Goal: Task Accomplishment & Management: Manage account settings

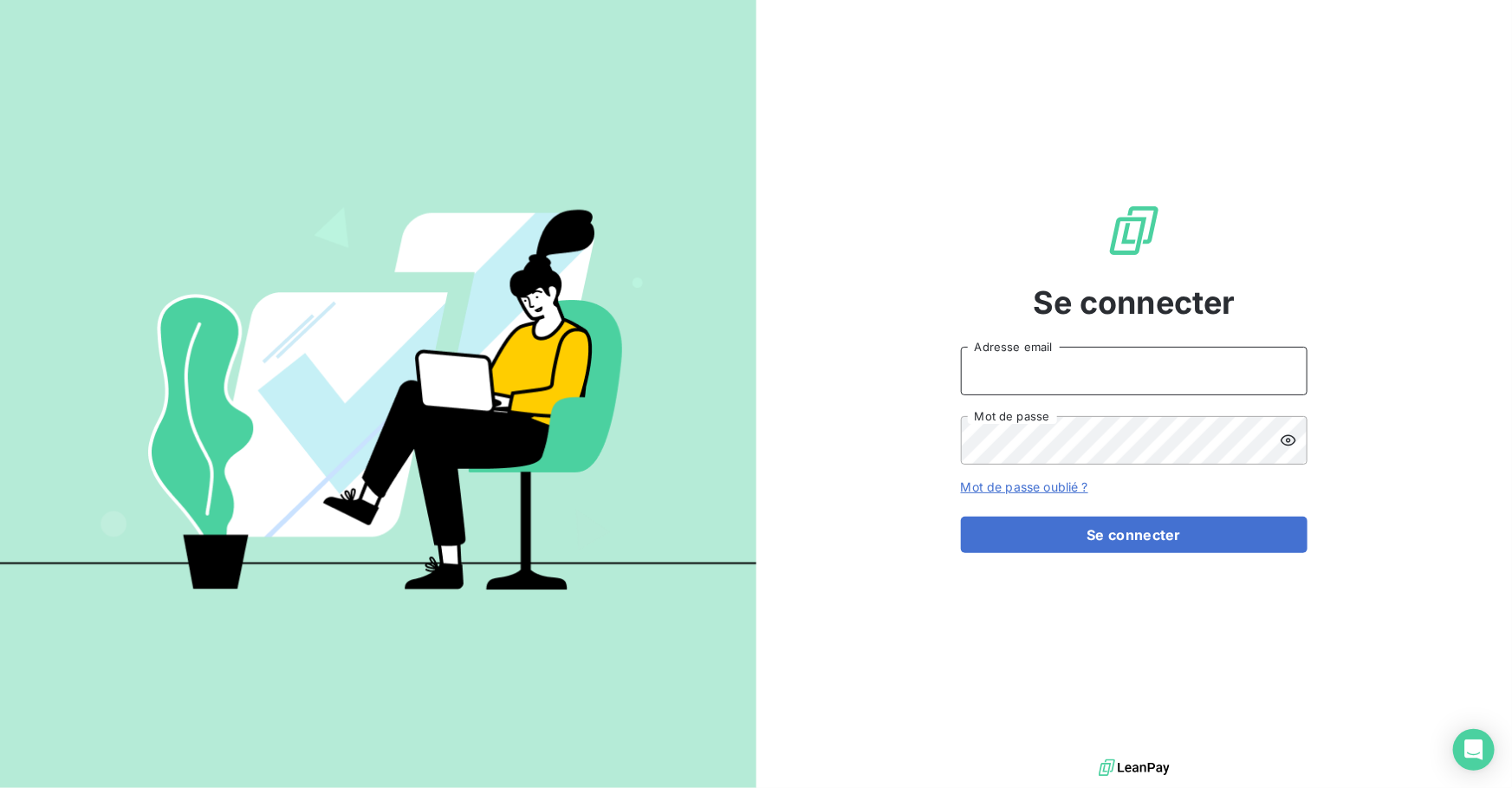
type input "[PERSON_NAME][EMAIL_ADDRESS][DOMAIN_NAME]"
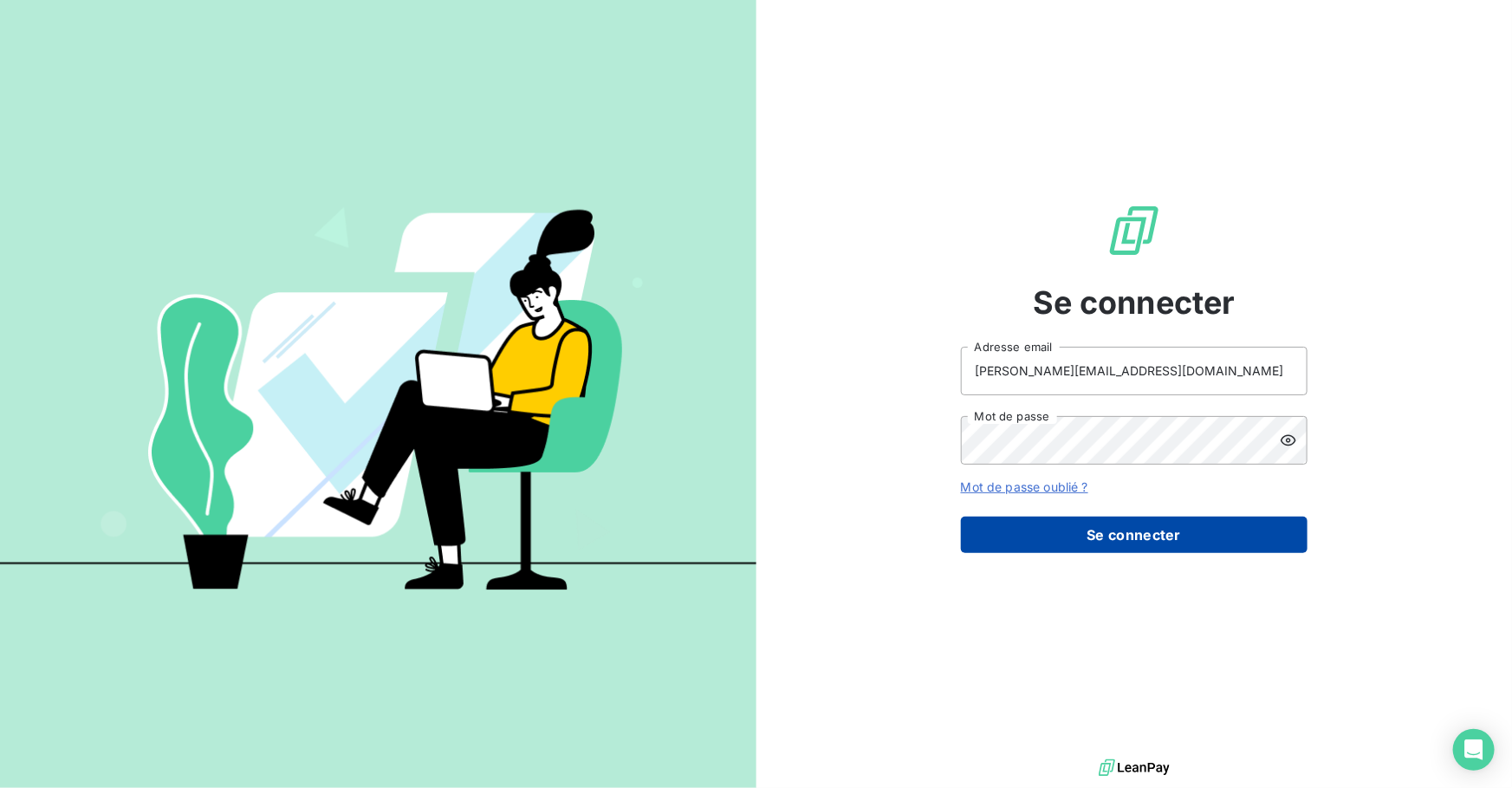
click at [1042, 524] on button "Se connecter" at bounding box center [1134, 535] width 347 height 37
click at [1125, 543] on button "Se connecter" at bounding box center [1134, 535] width 347 height 37
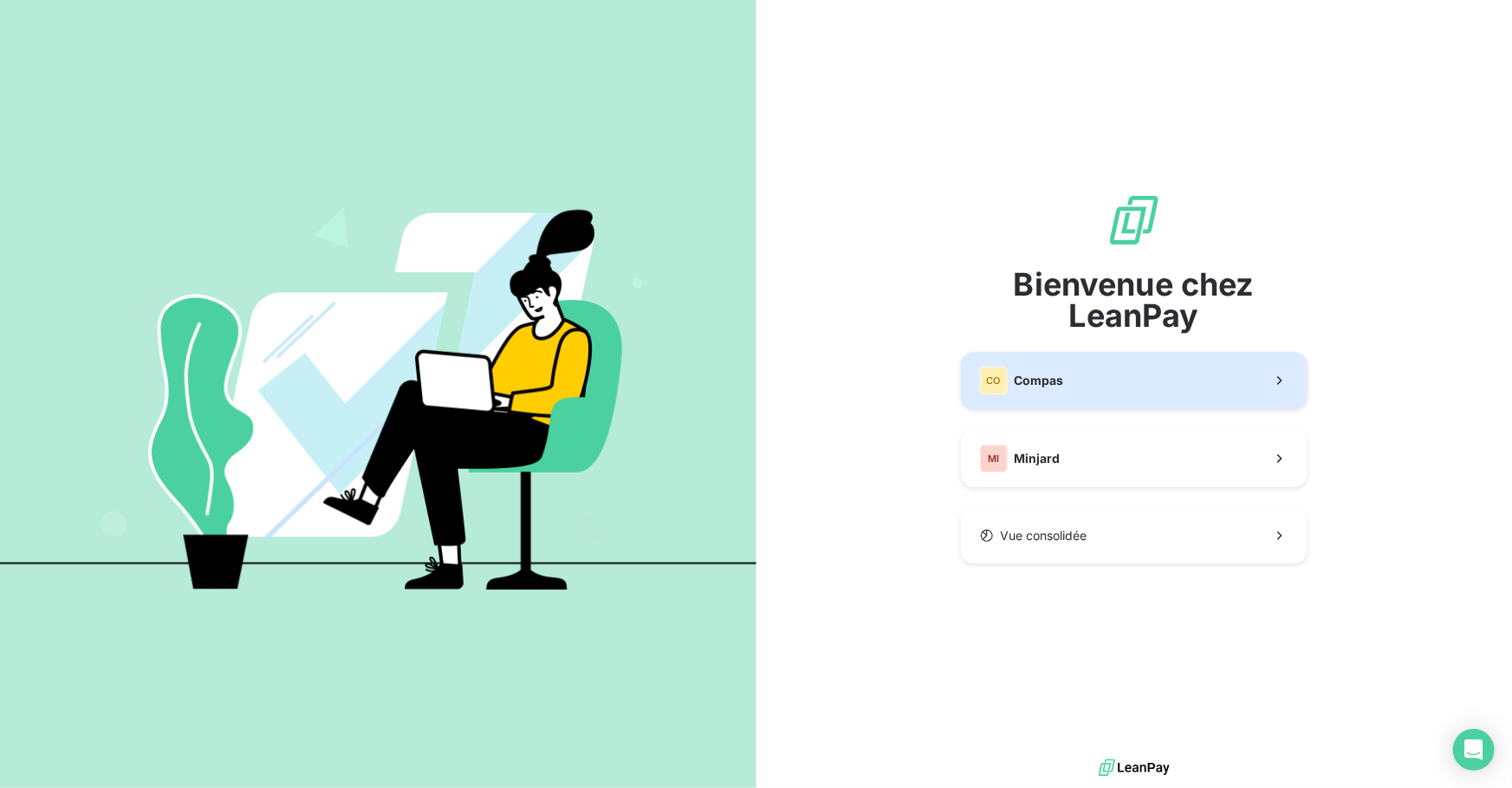
click at [1077, 378] on button "CO Compas" at bounding box center [1134, 381] width 347 height 57
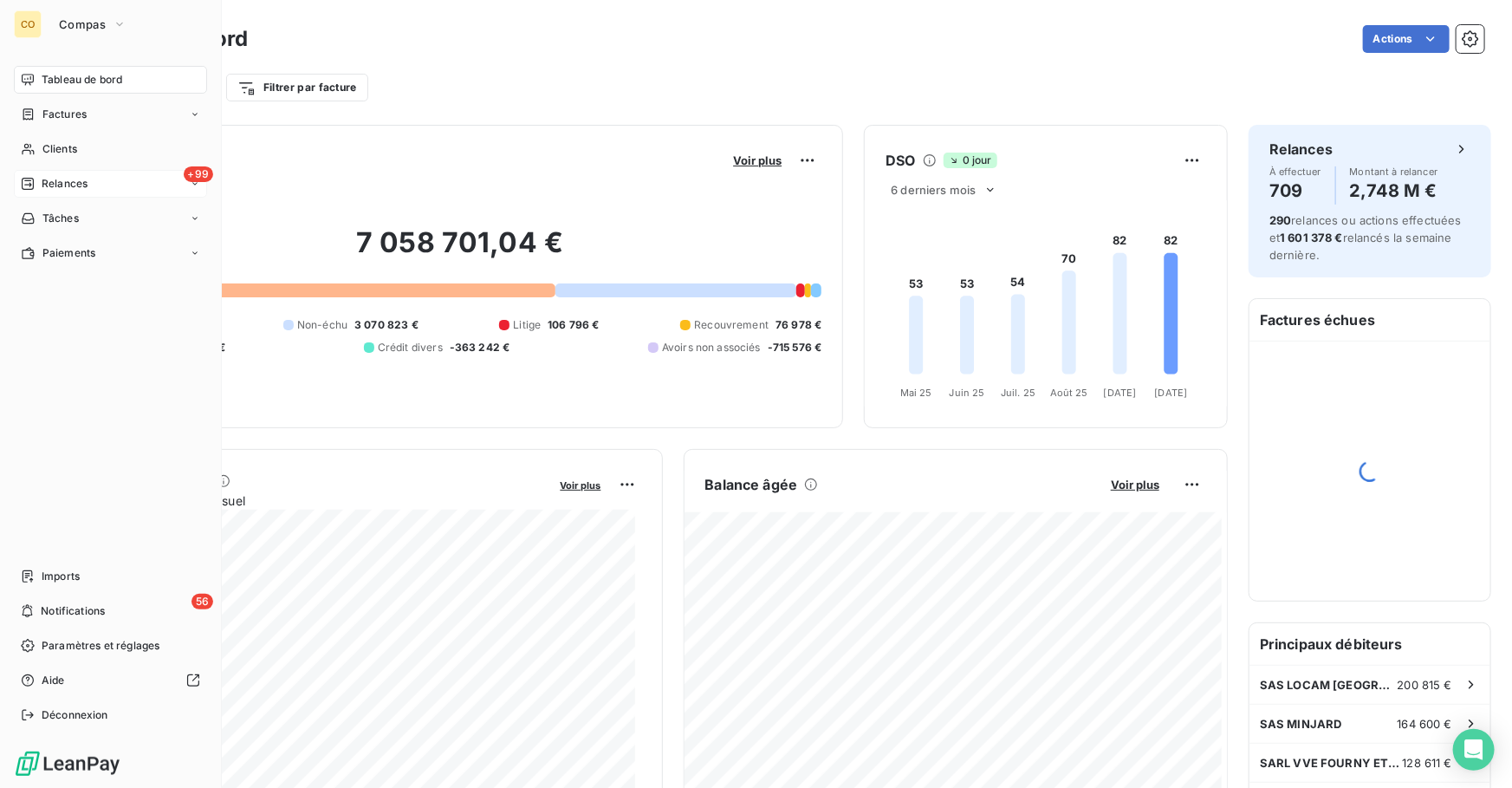
click at [71, 194] on div "+99 Relances" at bounding box center [110, 183] width 193 height 28
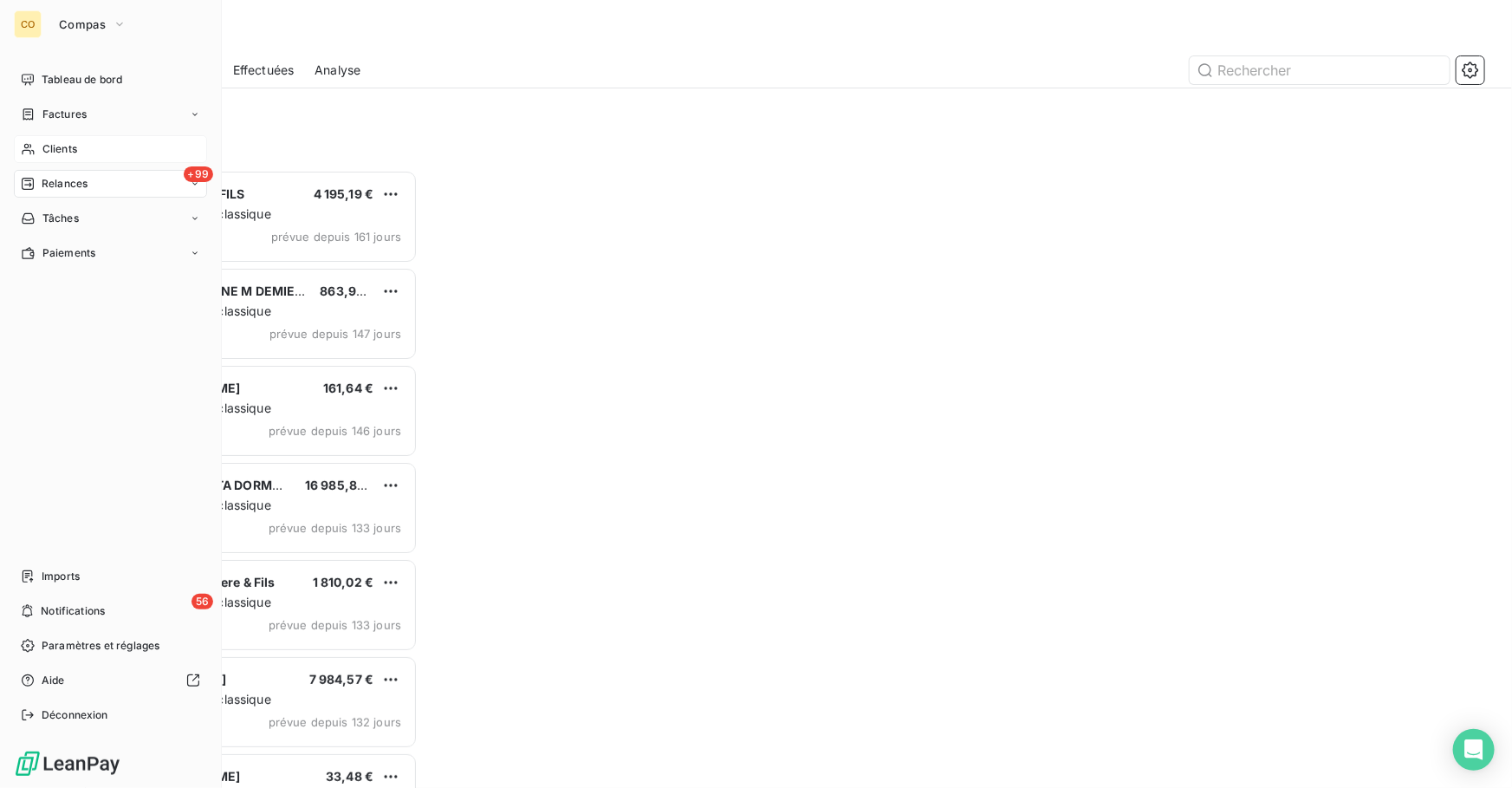
click at [72, 150] on span "Clients" at bounding box center [60, 149] width 35 height 16
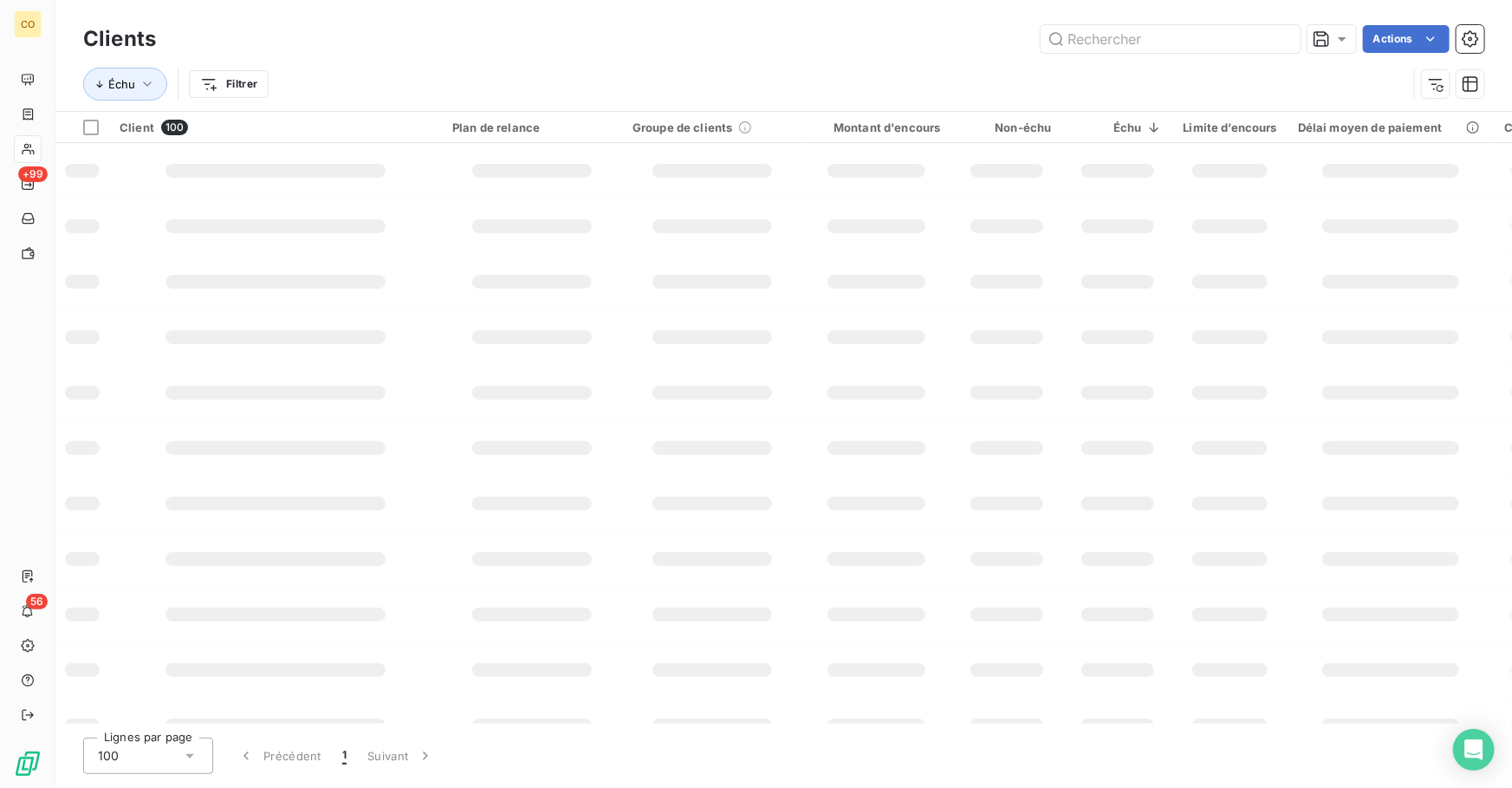
click at [1286, 69] on div "Échu Filtrer" at bounding box center [745, 84] width 1324 height 33
click at [1109, 38] on input "text" at bounding box center [1170, 39] width 259 height 28
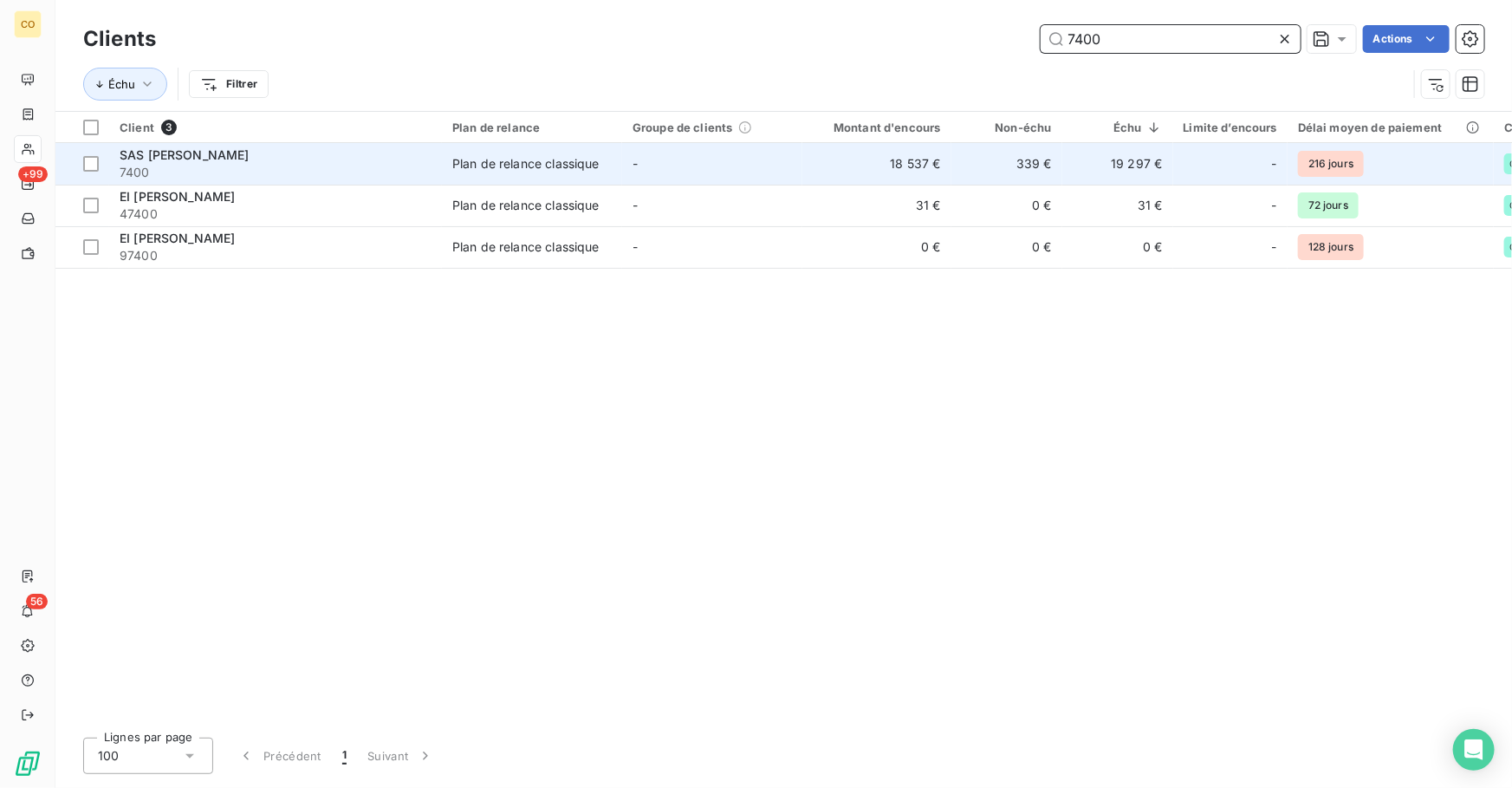
type input "7400"
click at [314, 167] on span "7400" at bounding box center [275, 172] width 312 height 17
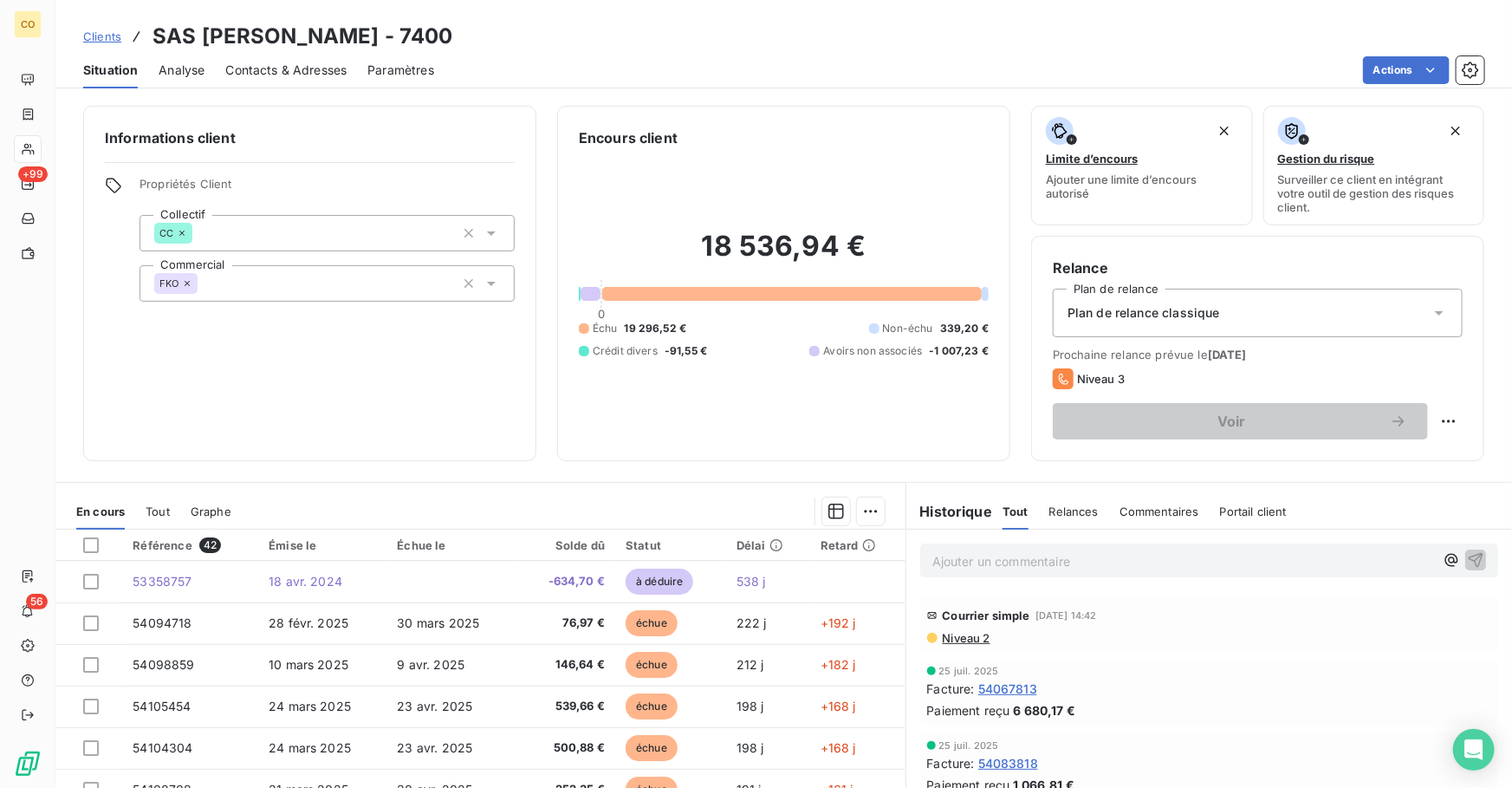
click at [942, 643] on span "Niveau 2" at bounding box center [966, 638] width 50 height 14
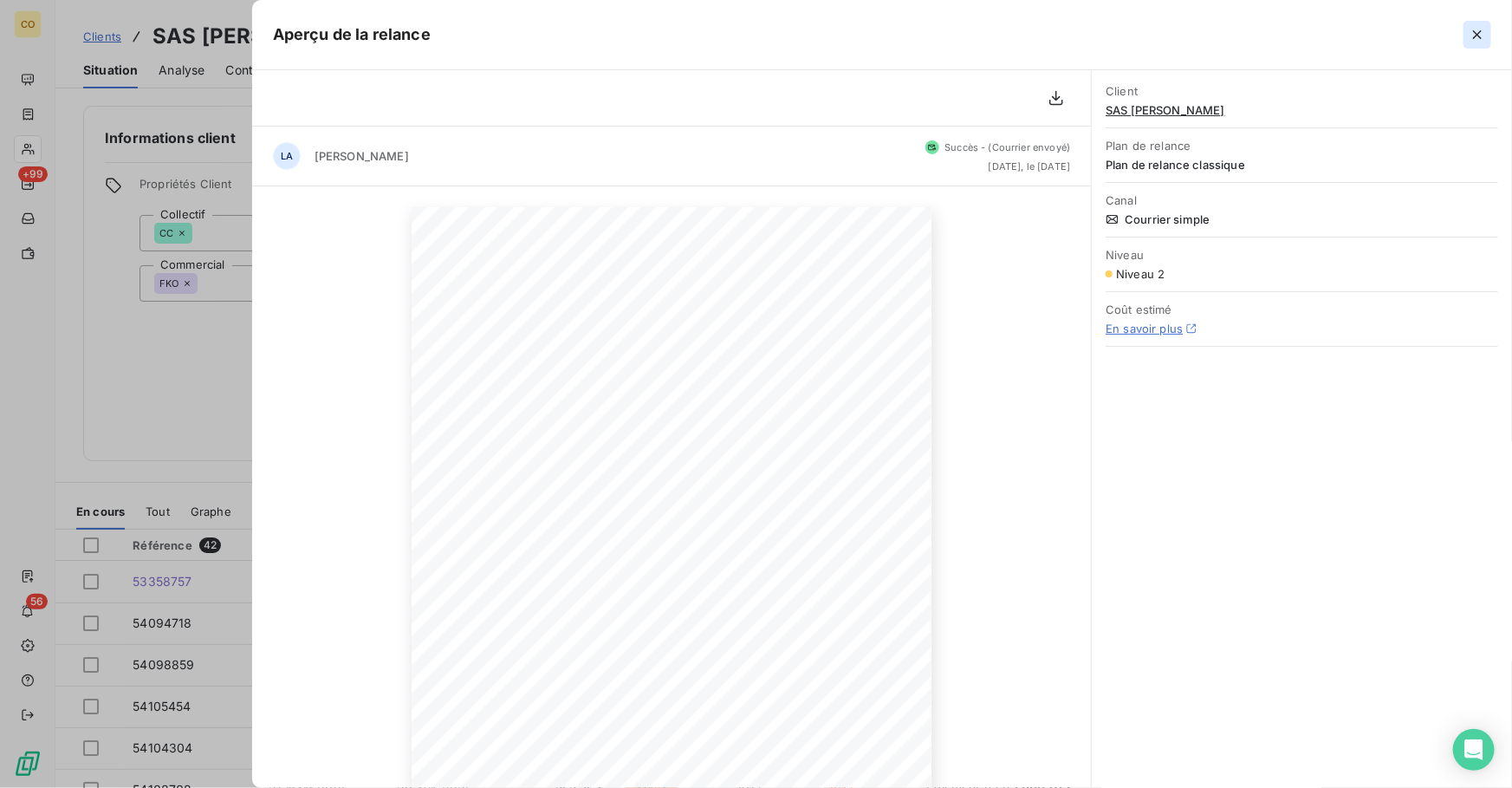
click at [1475, 33] on icon "button" at bounding box center [1476, 34] width 8 height 8
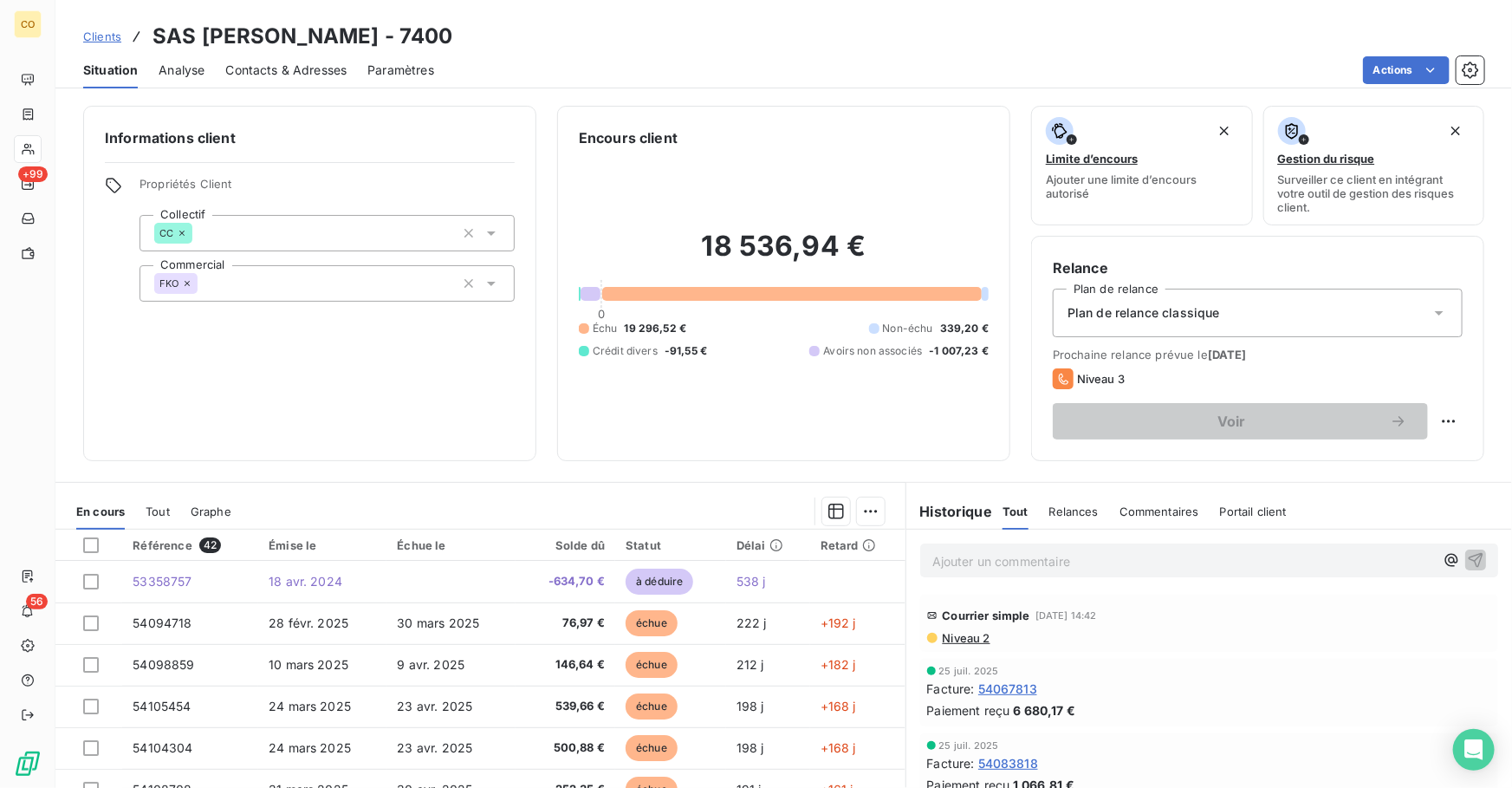
click at [107, 35] on span "Clients" at bounding box center [103, 36] width 39 height 14
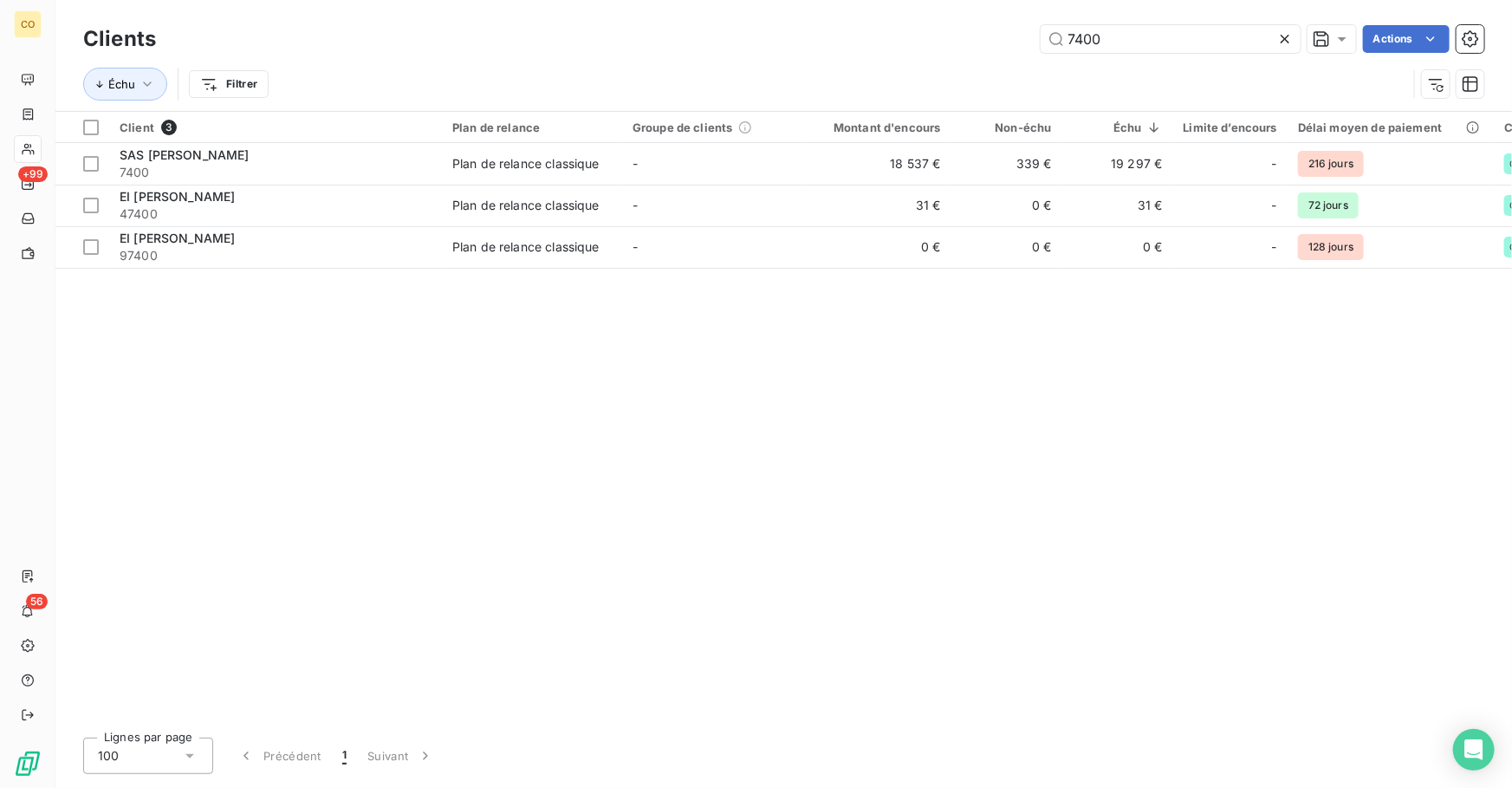
drag, startPoint x: 1150, startPoint y: 43, endPoint x: 806, endPoint y: 51, distance: 344.1
click at [806, 51] on div "7400 Actions" at bounding box center [831, 39] width 1308 height 28
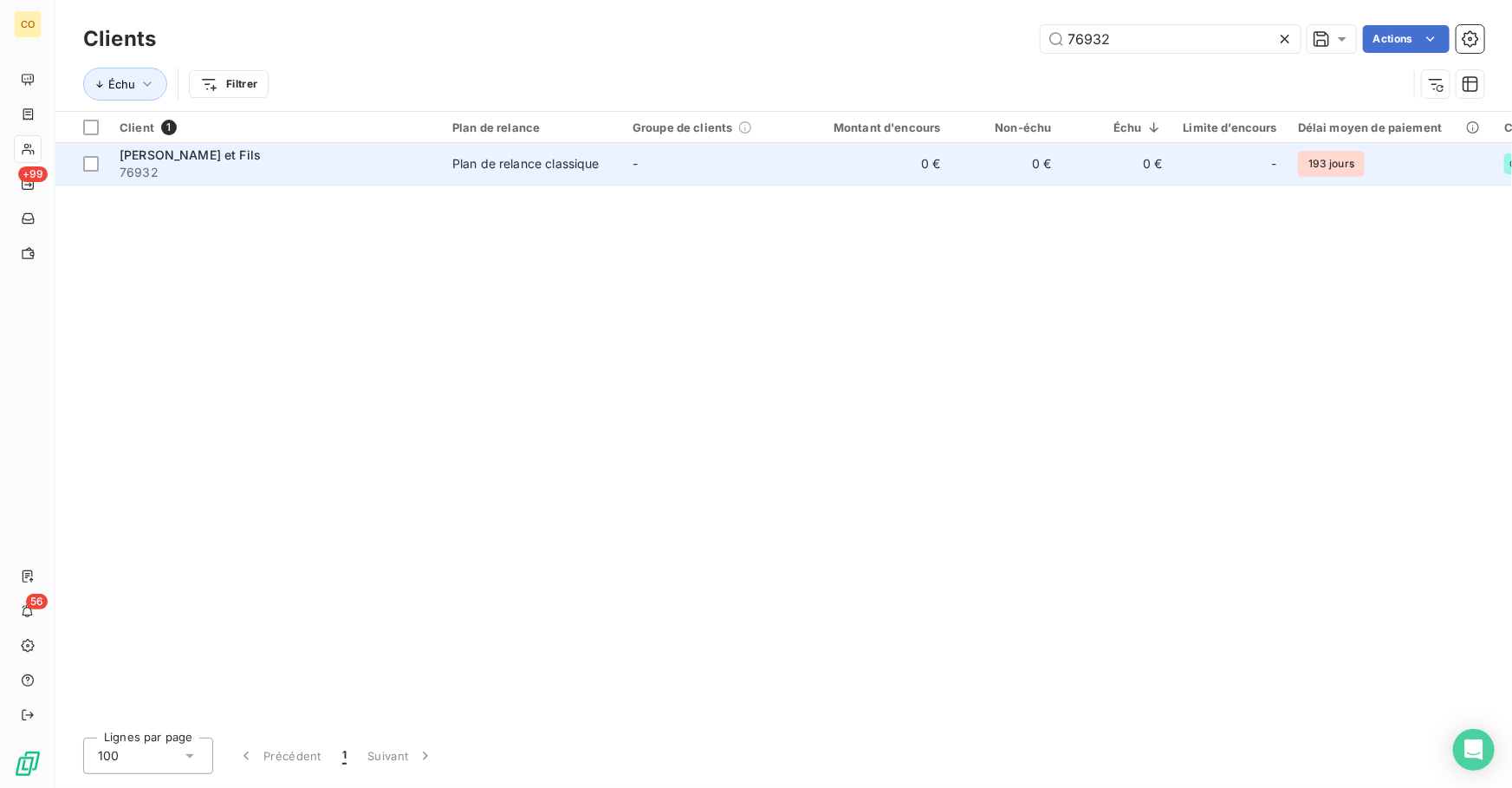
type input "76932"
click at [643, 174] on td "-" at bounding box center [712, 163] width 181 height 41
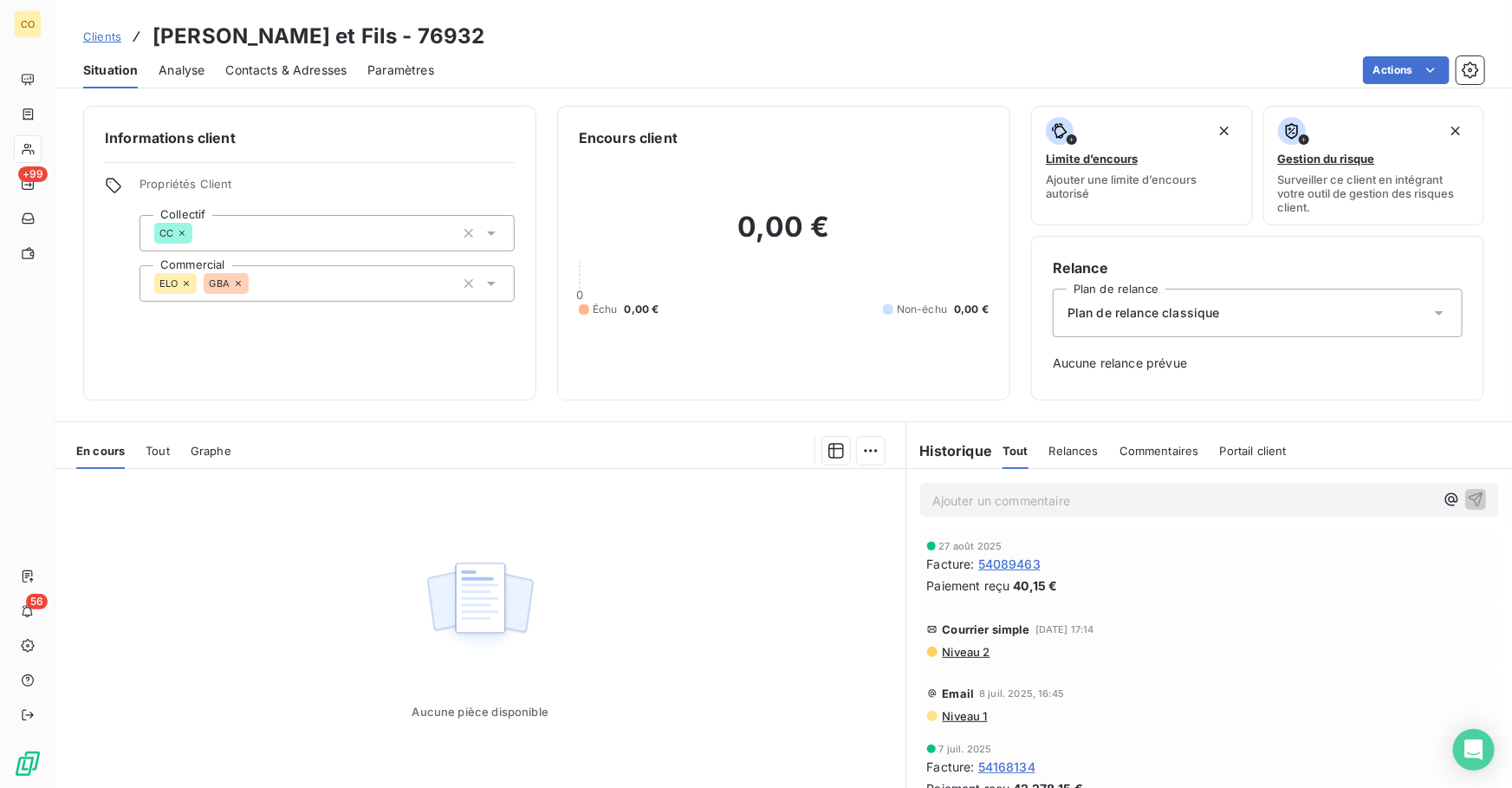
click at [157, 449] on span "Tout" at bounding box center [158, 450] width 24 height 14
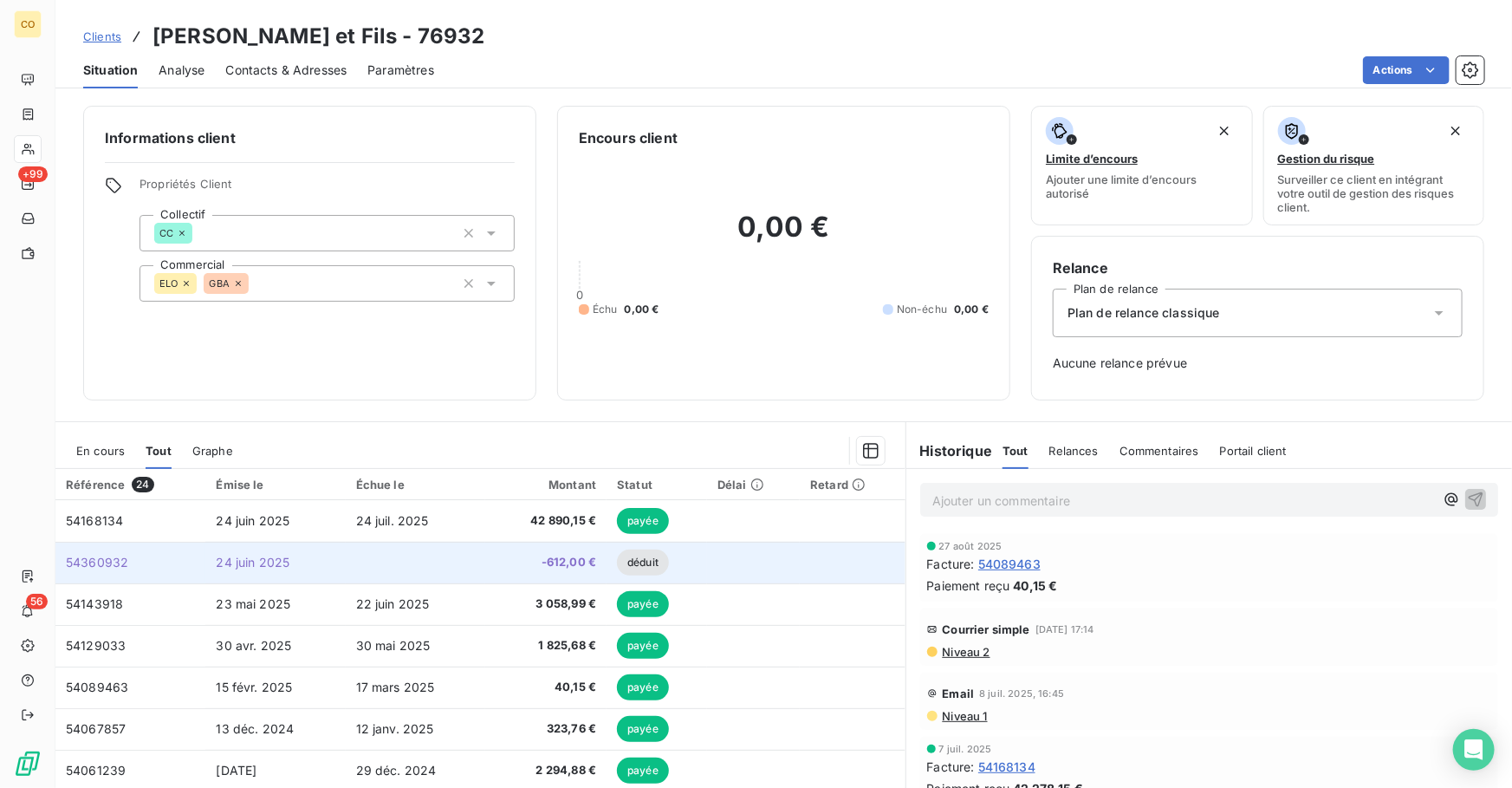
click at [528, 572] on td "-612,00 €" at bounding box center [546, 562] width 121 height 41
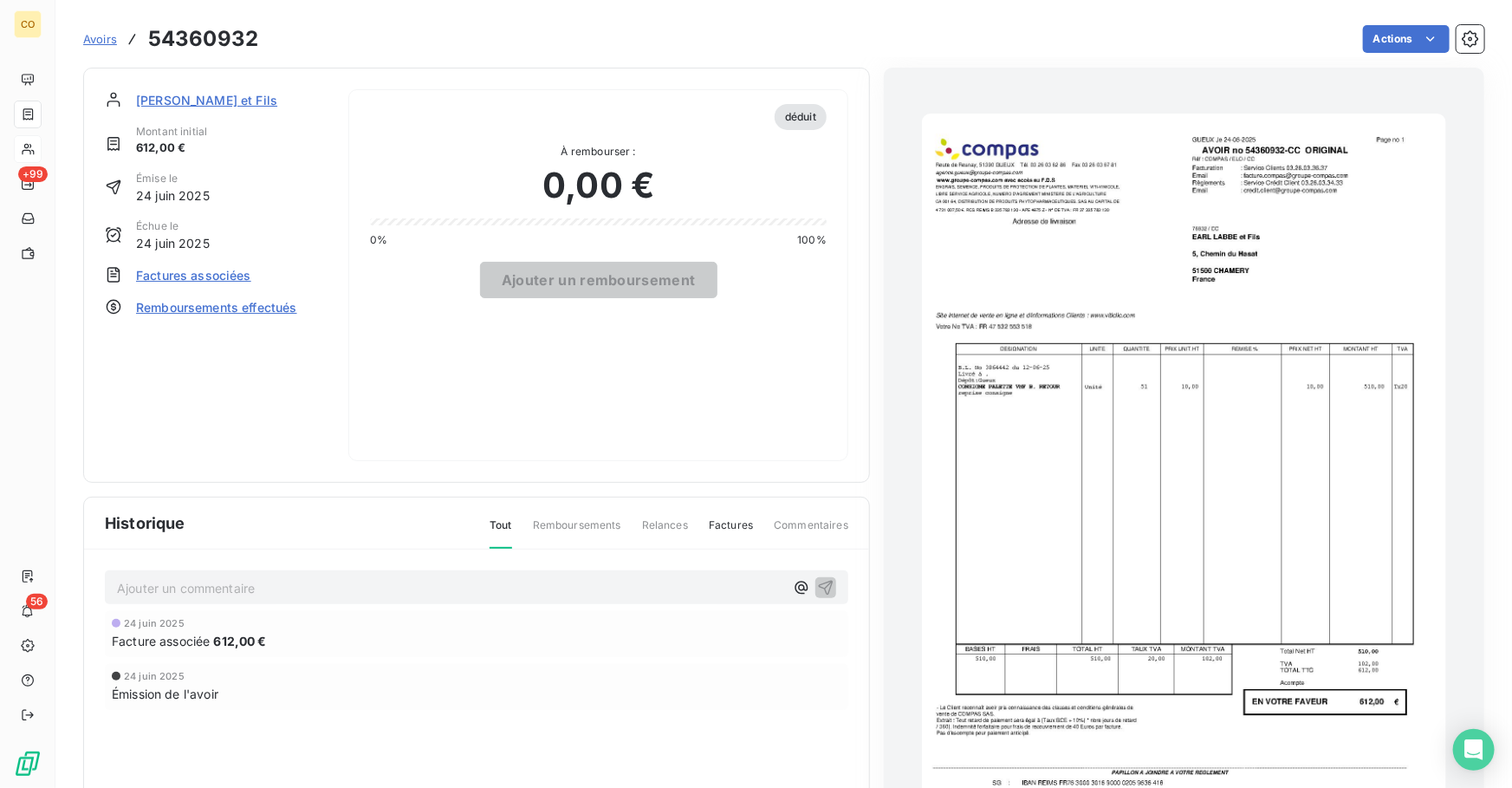
click at [1298, 476] on img "button" at bounding box center [1183, 483] width 524 height 740
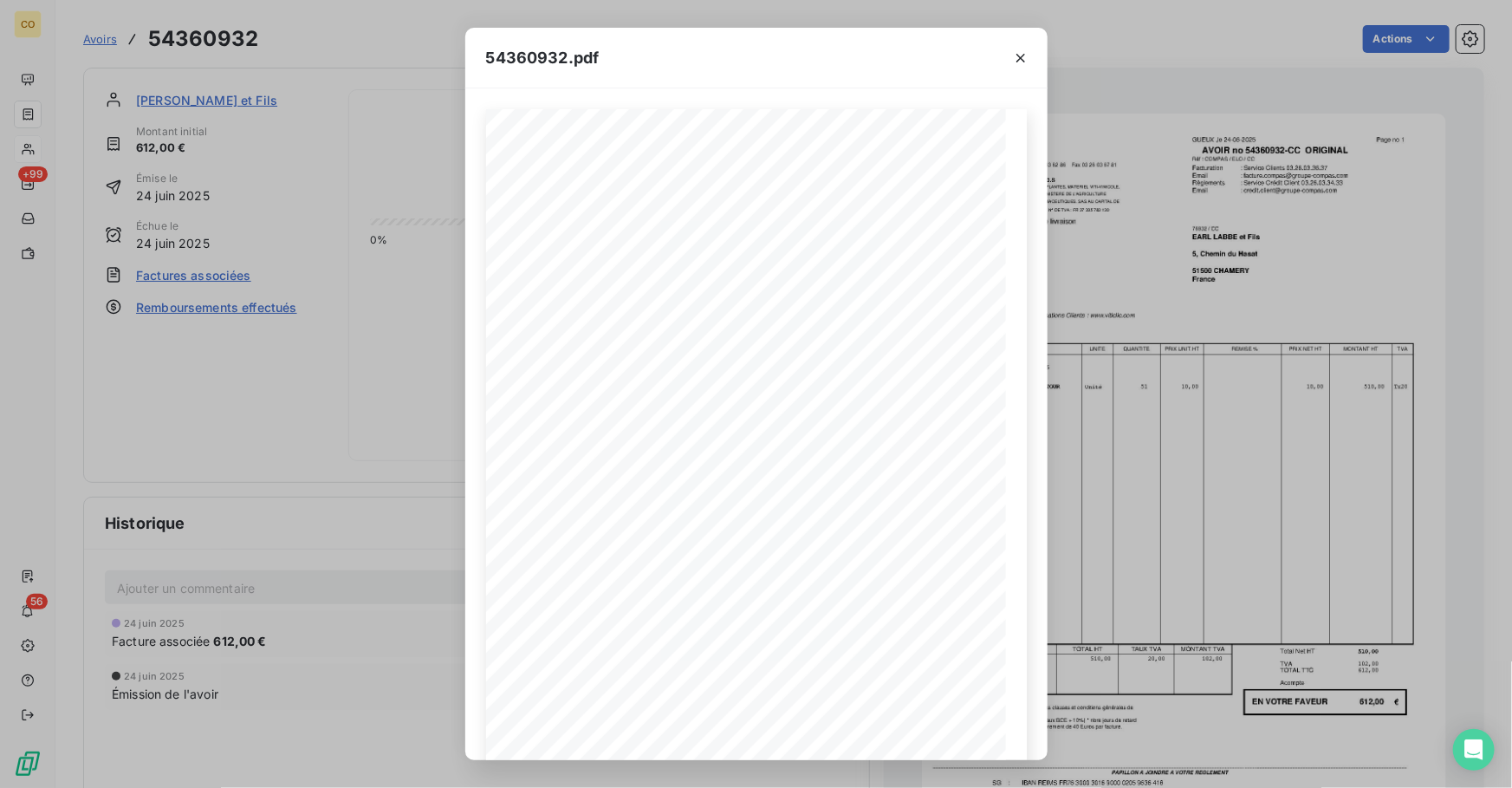
scroll to position [105, 0]
click at [824, 731] on icon "button" at bounding box center [819, 731] width 17 height 17
